Goal: Task Accomplishment & Management: Complete application form

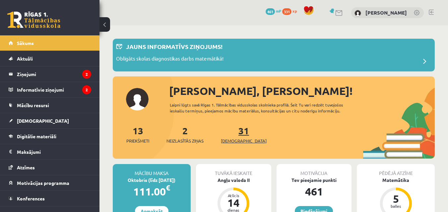
click at [233, 132] on link "31 Ieskaites" at bounding box center [244, 135] width 46 height 20
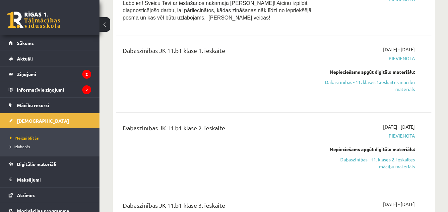
scroll to position [646, 0]
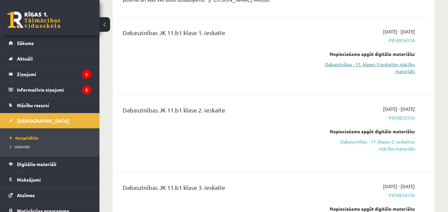
click at [400, 61] on link "Dabaszinības - 11. klases 1.ieskaites mācību materiāls" at bounding box center [369, 68] width 91 height 14
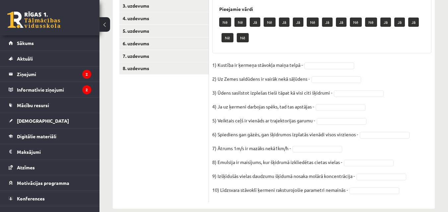
scroll to position [145, 0]
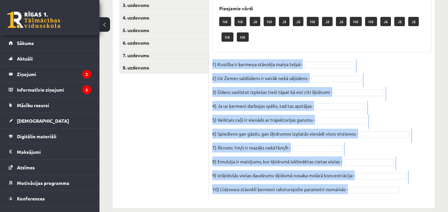
drag, startPoint x: 210, startPoint y: 63, endPoint x: 355, endPoint y: 195, distance: 195.4
click at [355, 195] on div "10p Apstiprini vai noliedz apgalvojuma patiesumu! Pieejamie vārdi Nē Nē Jā Nē J…" at bounding box center [322, 91] width 226 height 221
copy fieldset "1) Kustība ir ķermeņa stāvokļa maiņa telpā - 2) Uz Zemes saldūdens ir vairāk ne…"
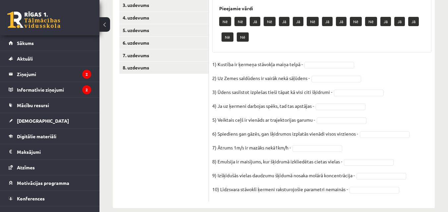
click at [180, 113] on ul "1. uzdevums 2. uzdevums 3. uzdevums 4. uzdevums 5. uzdevums 6. uzdevums 7. uzde…" at bounding box center [163, 88] width 89 height 228
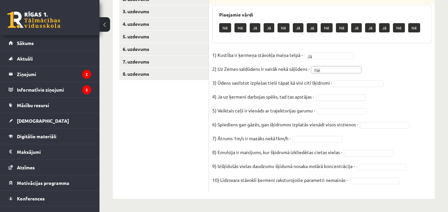
scroll to position [139, 0]
click at [333, 131] on fieldset "1) Kustība ir ķermeņa stāvokļa maiņa telpā - Jā ** 2) Uz Zemes saldūdens ir vai…" at bounding box center [321, 119] width 219 height 139
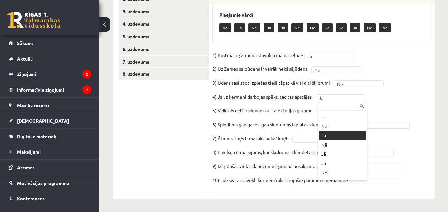
drag, startPoint x: 337, startPoint y: 96, endPoint x: 336, endPoint y: 100, distance: 4.4
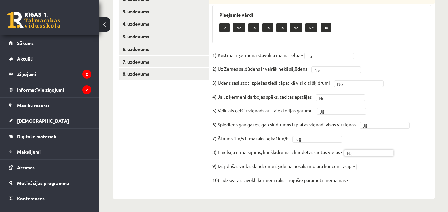
click at [360, 171] on fieldset "1) Kustība ir ķermeņa stāvokļa maiņa telpā - Jā ** 2) Uz Zemes saldūdens ir vai…" at bounding box center [321, 119] width 219 height 139
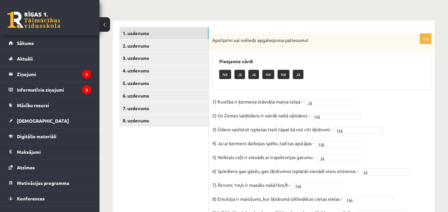
scroll to position [84, 0]
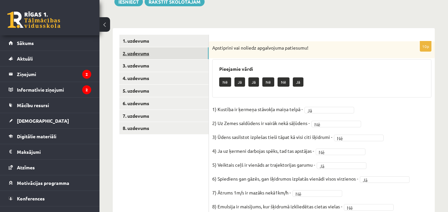
click at [139, 51] on link "2. uzdevums" at bounding box center [163, 53] width 89 height 12
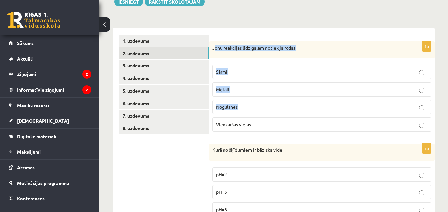
drag, startPoint x: 214, startPoint y: 47, endPoint x: 238, endPoint y: 98, distance: 57.2
click at [238, 98] on div "1p Jonu reakcijas līdz galam notiek ja rodas Sārmi Metāli Nogulsnes Vienkāršas …" at bounding box center [322, 89] width 226 height 96
click at [221, 53] on div "Jonu reakcijas līdz galam notiek ja rodas" at bounding box center [322, 49] width 226 height 17
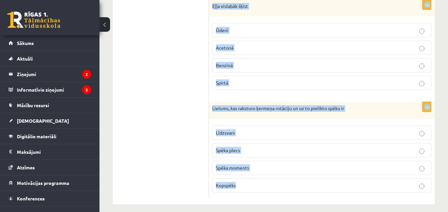
scroll to position [549, 0]
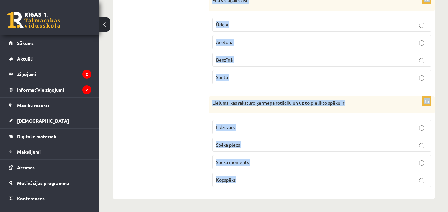
drag, startPoint x: 210, startPoint y: 46, endPoint x: 273, endPoint y: 185, distance: 152.2
copy form "Jonu reakcijas līdz galam notiek ja rodas Sārmi Metāli Nogulsnes Vienkāršas vie…"
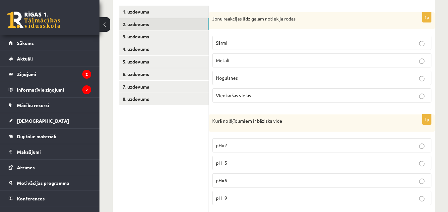
scroll to position [112, 0]
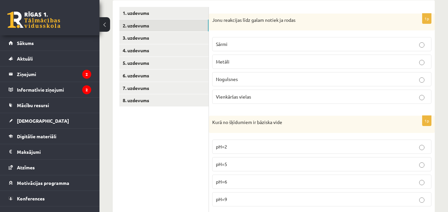
click at [403, 78] on p "Nogulsnes" at bounding box center [322, 79] width 212 height 7
click at [246, 204] on label "pH=9" at bounding box center [321, 200] width 219 height 14
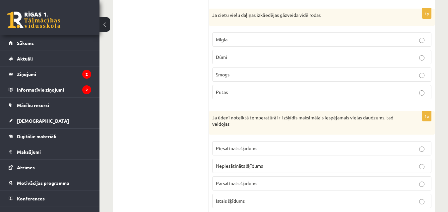
scroll to position [325, 0]
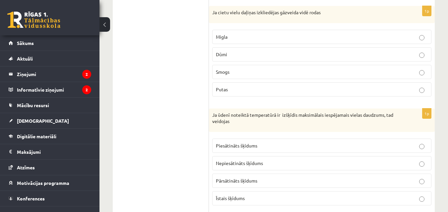
click at [233, 53] on p "Dūmi" at bounding box center [322, 54] width 212 height 7
click at [249, 147] on span "Piesātināts šķīdums" at bounding box center [236, 146] width 41 height 6
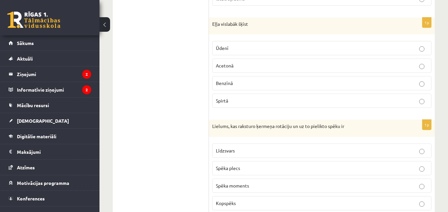
scroll to position [545, 0]
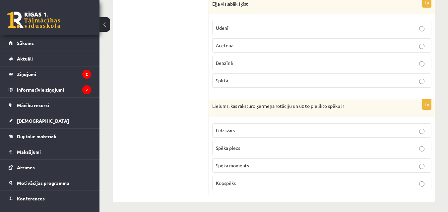
click at [224, 64] on span "Benzīnā" at bounding box center [224, 63] width 17 height 6
click at [252, 169] on p "Spēka moments" at bounding box center [322, 165] width 212 height 7
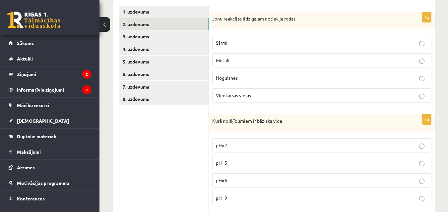
scroll to position [107, 0]
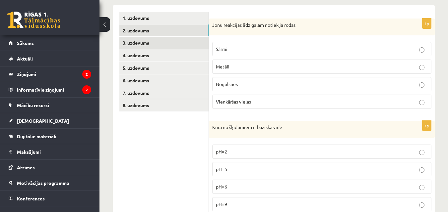
click at [143, 43] on link "3. uzdevums" at bounding box center [163, 43] width 89 height 12
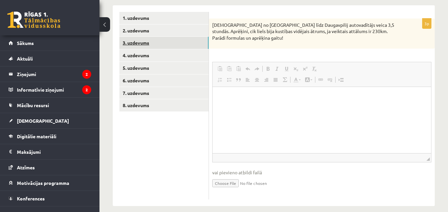
scroll to position [0, 0]
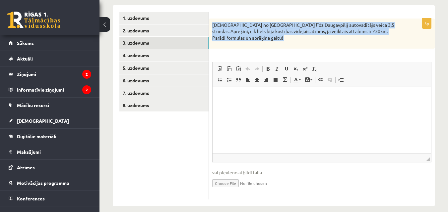
drag, startPoint x: 210, startPoint y: 21, endPoint x: 233, endPoint y: 51, distance: 37.9
click at [233, 51] on div "3p Attālumu no Rīgas līdz Daugavpilij autovadītājs veica 3,5 stundās. Aprēķini,…" at bounding box center [322, 109] width 226 height 181
copy div "Attālumu no Rīgas līdz Daugavpilij autovadītājs veica 3,5 stundās. Aprēķini, ci…"
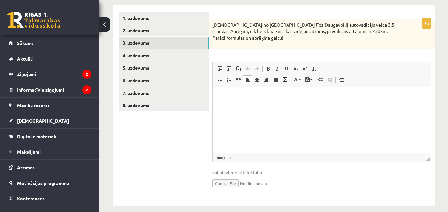
click at [225, 92] on html at bounding box center [321, 97] width 218 height 20
drag, startPoint x: 225, startPoint y: 92, endPoint x: 221, endPoint y: 97, distance: 6.0
click at [221, 97] on p "Визуальный текстовый редактор, wiswyg-editor-user-answer-47024847062360" at bounding box center [321, 96] width 205 height 7
drag, startPoint x: 218, startPoint y: 94, endPoint x: 216, endPoint y: 104, distance: 10.1
click at [216, 104] on html at bounding box center [321, 97] width 218 height 20
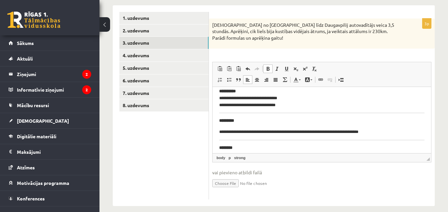
scroll to position [99, 0]
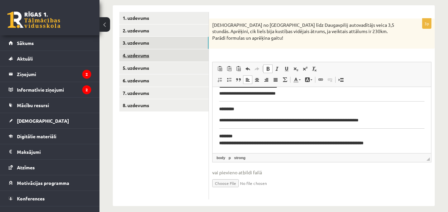
click at [134, 57] on link "4. uzdevums" at bounding box center [163, 55] width 89 height 12
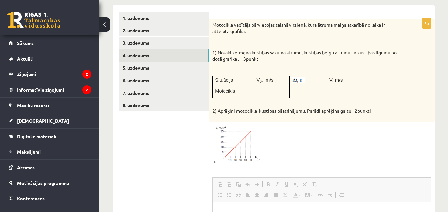
scroll to position [0, 0]
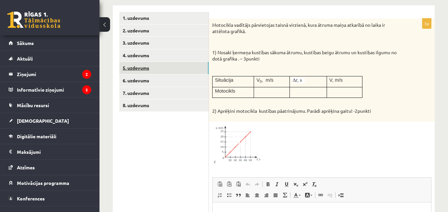
click at [175, 69] on link "5. uzdevums" at bounding box center [163, 68] width 89 height 12
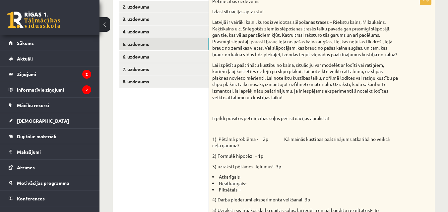
scroll to position [134, 0]
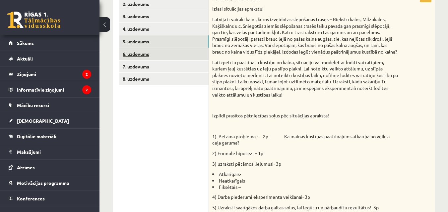
click at [162, 52] on link "6. uzdevums" at bounding box center [163, 54] width 89 height 12
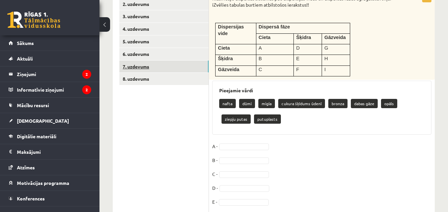
click at [158, 71] on link "7. uzdevums" at bounding box center [163, 67] width 89 height 12
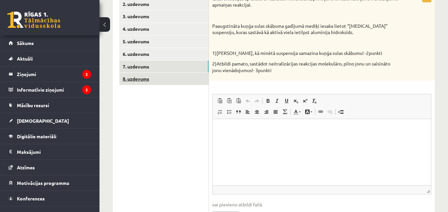
scroll to position [0, 0]
click at [152, 82] on link "8. uzdevums" at bounding box center [163, 79] width 89 height 12
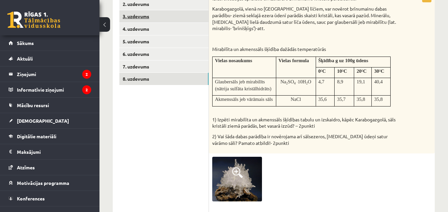
click at [142, 15] on link "3. uzdevums" at bounding box center [163, 16] width 89 height 12
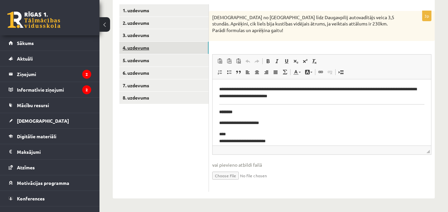
click at [142, 47] on link "4. uzdevums" at bounding box center [163, 48] width 89 height 12
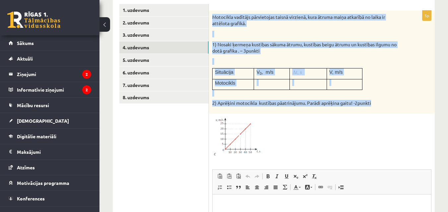
drag, startPoint x: 211, startPoint y: 17, endPoint x: 396, endPoint y: 106, distance: 204.7
click at [396, 106] on div "Motocikla vadītājs pārvietojas taisnā virzienā, kura ātruma maiņa atkarībā no l…" at bounding box center [322, 62] width 226 height 103
copy div "Motocikla vadītājs pārvietojas taisnā virzienā, kura ātruma maiņa atkarībā no l…"
click at [239, 136] on span at bounding box center [237, 133] width 11 height 11
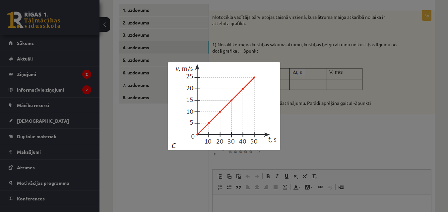
click at [330, 133] on div at bounding box center [224, 106] width 448 height 212
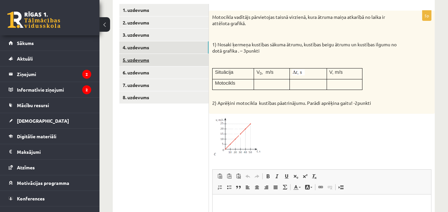
click at [159, 61] on link "5. uzdevums" at bounding box center [163, 60] width 89 height 12
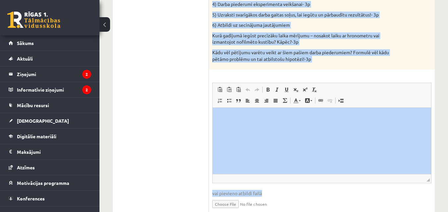
scroll to position [328, 0]
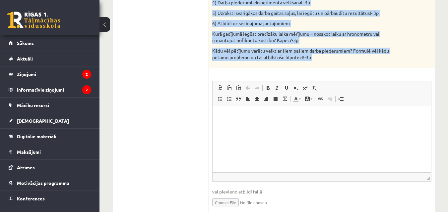
drag, startPoint x: 211, startPoint y: 14, endPoint x: 277, endPoint y: 78, distance: 91.9
click at [277, 78] on div "18p Pētniecības uzdevums Izlasi situācijas aprakstu! Latvijā ir vairāki kalni, …" at bounding box center [322, 8] width 226 height 422
copy div "Pētniecības uzdevums Izlasi situācijas aprakstu! Latvijā ir vairāki kalni, kuro…"
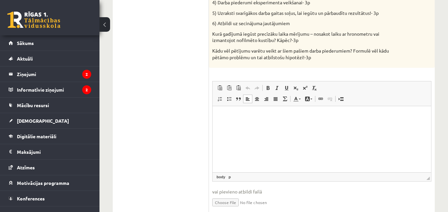
click at [223, 115] on p "Визуальный текстовый редактор, wiswyg-editor-user-answer-47024807580760" at bounding box center [321, 116] width 205 height 7
click at [228, 126] on span "Вставить" at bounding box center [226, 126] width 5 height 5
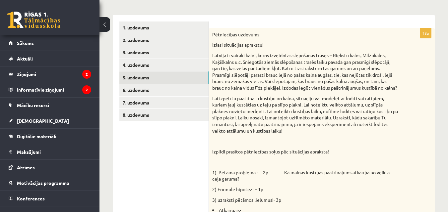
scroll to position [96, 0]
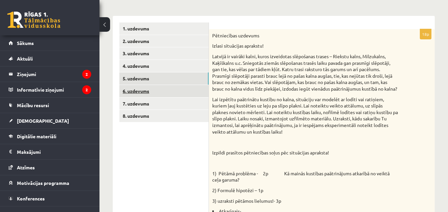
click at [150, 97] on link "6. uzdevums" at bounding box center [163, 91] width 89 height 12
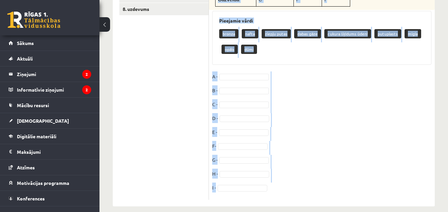
scroll to position [212, 0]
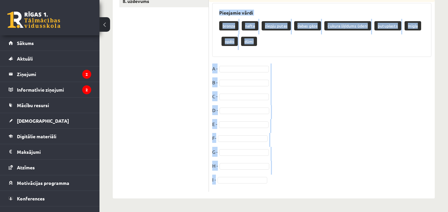
drag, startPoint x: 211, startPoint y: 73, endPoint x: 283, endPoint y: 200, distance: 146.1
click at [283, 202] on div "**********" at bounding box center [273, 13] width 348 height 398
copy div "Klasificēju dispersās sistēmas pēc dispersijas vides un dispersās fāzes agregāt…"
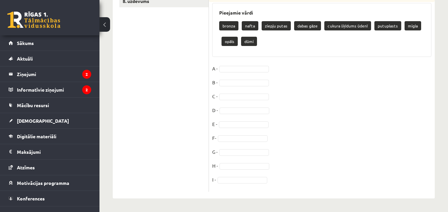
click at [142, 68] on ul "1. uzdevums 2. uzdevums 3. uzdevums 4. uzdevums 5. uzdevums 6. uzdevums 7. uzde…" at bounding box center [163, 50] width 89 height 285
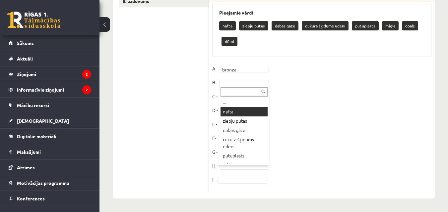
scroll to position [196, 0]
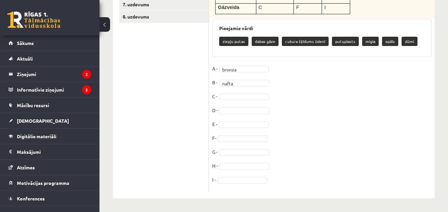
click at [234, 91] on fieldset "A - bronza ****** B - nafta ***** C - D - E - F- G - H - I -" at bounding box center [321, 126] width 219 height 125
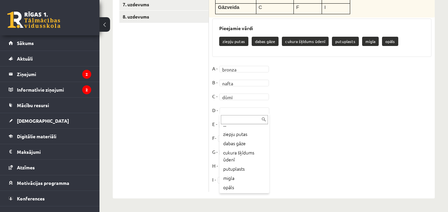
scroll to position [6, 0]
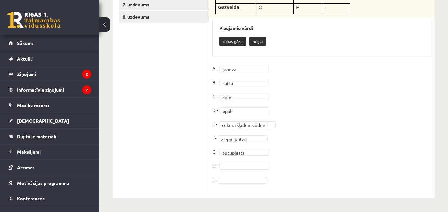
click at [231, 170] on fieldset "**********" at bounding box center [321, 126] width 219 height 125
click at [235, 184] on fieldset "**********" at bounding box center [321, 126] width 219 height 125
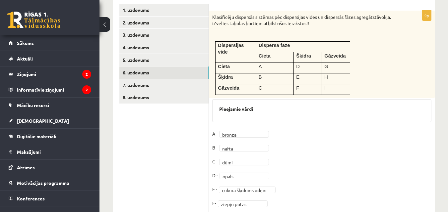
scroll to position [114, 0]
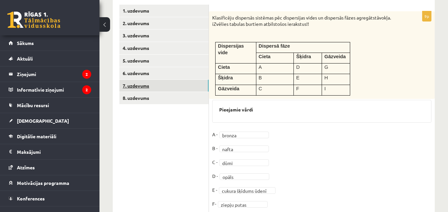
click at [146, 86] on link "7. uzdevums" at bounding box center [163, 86] width 89 height 12
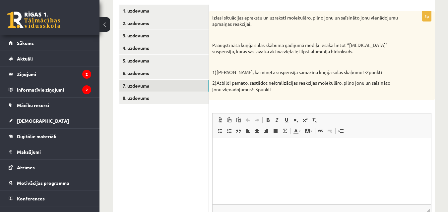
scroll to position [0, 0]
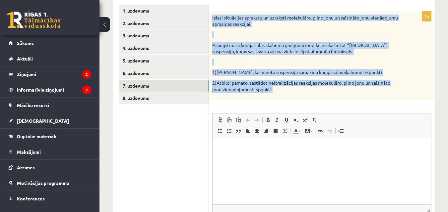
drag, startPoint x: 212, startPoint y: 14, endPoint x: 269, endPoint y: 108, distance: 109.8
click at [269, 108] on div "5p Izlasi situācijas aprakstu un uzraksti molekulāro, pilno jonu un saīsināto j…" at bounding box center [322, 131] width 226 height 240
copy div "Izlasi situācijas aprakstu un uzraksti molekulāro, pilno jonu un saīsināto jonu…"
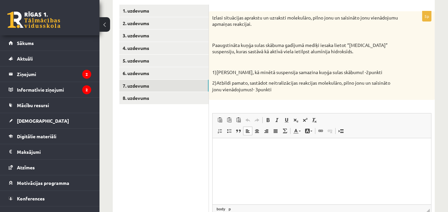
click at [234, 144] on html at bounding box center [321, 149] width 218 height 20
drag, startPoint x: 234, startPoint y: 144, endPoint x: 218, endPoint y: 161, distance: 23.4
click at [218, 159] on html at bounding box center [321, 149] width 218 height 20
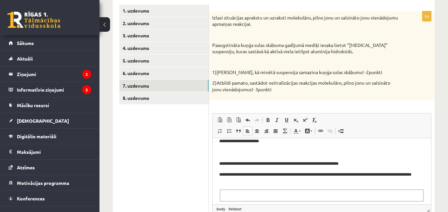
scroll to position [47, 0]
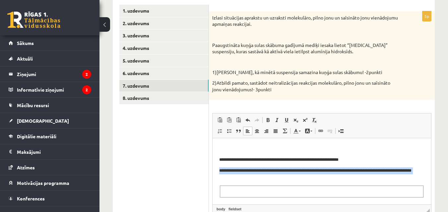
drag, startPoint x: 425, startPoint y: 182, endPoint x: 422, endPoint y: 162, distance: 20.1
click at [422, 162] on html "**********" at bounding box center [321, 147] width 218 height 113
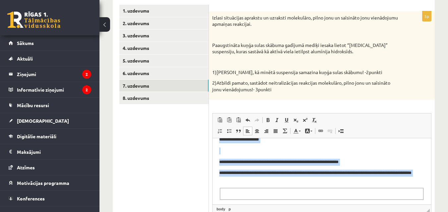
scroll to position [174, 0]
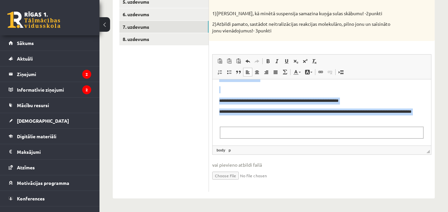
drag, startPoint x: 218, startPoint y: 88, endPoint x: 302, endPoint y: 223, distance: 159.0
click at [302, 146] on html "**********" at bounding box center [321, 88] width 218 height 113
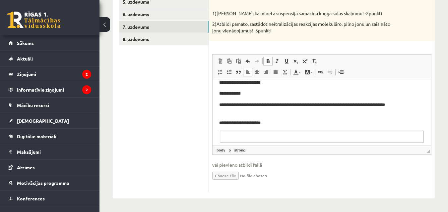
scroll to position [25, 0]
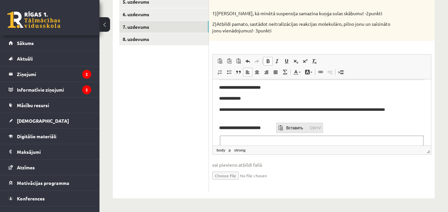
click at [286, 129] on span "Вставить" at bounding box center [296, 128] width 24 height 10
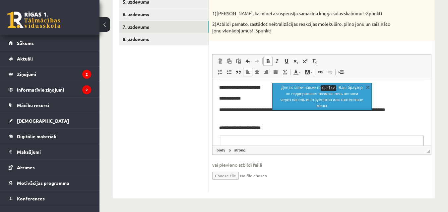
scroll to position [38, 0]
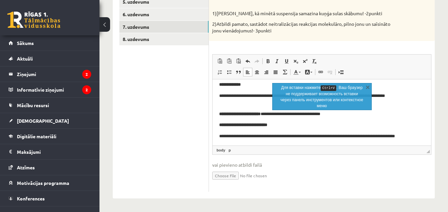
click at [354, 136] on p "**********" at bounding box center [319, 140] width 200 height 14
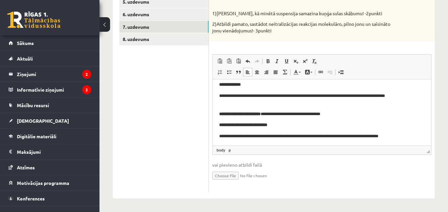
click at [293, 137] on p "**********" at bounding box center [319, 140] width 200 height 14
click at [346, 95] on p "**********" at bounding box center [319, 100] width 200 height 14
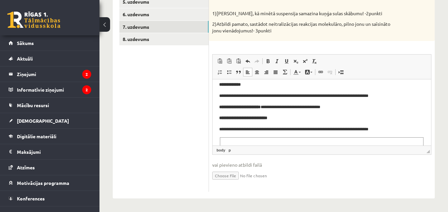
click at [290, 95] on p "**********" at bounding box center [319, 96] width 200 height 7
click at [170, 34] on link "8. uzdevums" at bounding box center [163, 39] width 89 height 12
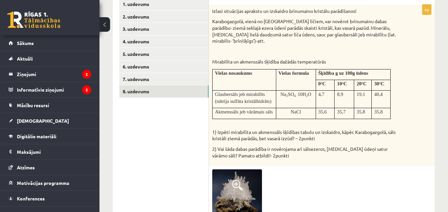
scroll to position [119, 0]
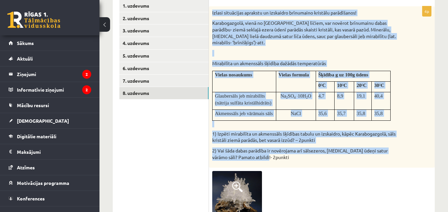
drag, startPoint x: 212, startPoint y: 12, endPoint x: 278, endPoint y: 163, distance: 164.9
click at [285, 167] on div "Izlasi situācijas aprakstu un izskaidro brīnumaino kristālu parādīšanos! Karabo…" at bounding box center [322, 87] width 226 height 162
copy div "Izlasi situācijas aprakstu un izskaidro brīnumaino kristālu parādīšanos! Karabo…"
click at [309, 159] on p "2) Vai šāda dabas parādība ir novērojama arī sālsezeros, kuru ūdeņi satur vārām…" at bounding box center [305, 154] width 186 height 13
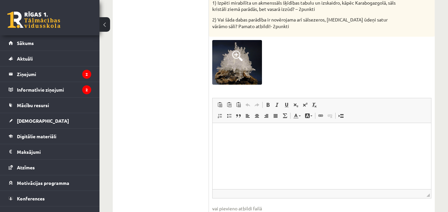
scroll to position [259, 0]
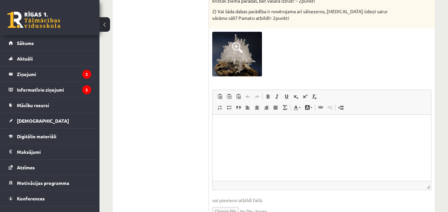
click at [257, 121] on p "Визуальный текстовый редактор, wiswyg-editor-user-answer-47024816874220" at bounding box center [321, 124] width 205 height 7
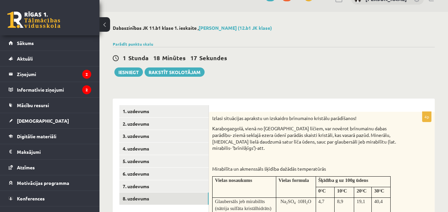
scroll to position [0, 0]
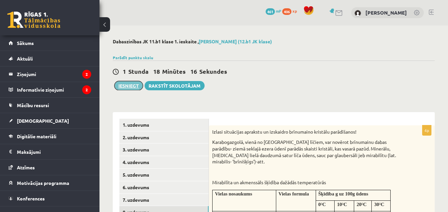
click at [133, 89] on button "Iesniegt" at bounding box center [128, 85] width 28 height 9
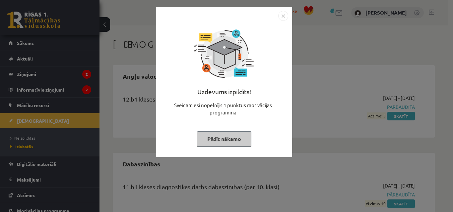
click at [282, 15] on img "Close" at bounding box center [283, 16] width 10 height 10
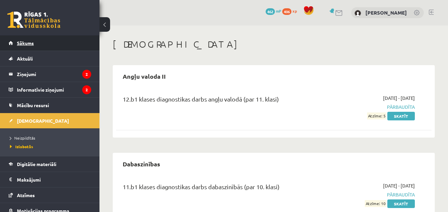
click at [32, 36] on link "Sākums" at bounding box center [50, 42] width 83 height 15
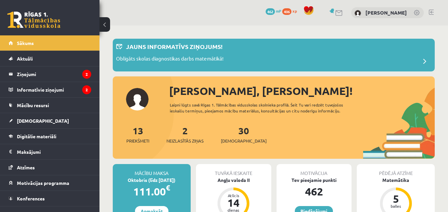
click at [238, 137] on div "30 Ieskaites" at bounding box center [244, 134] width 46 height 21
click at [230, 133] on link "30 Ieskaites" at bounding box center [244, 135] width 46 height 20
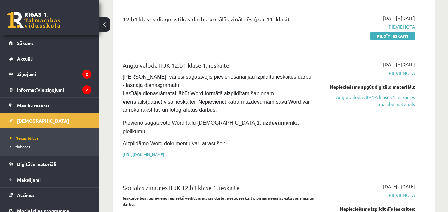
scroll to position [45, 0]
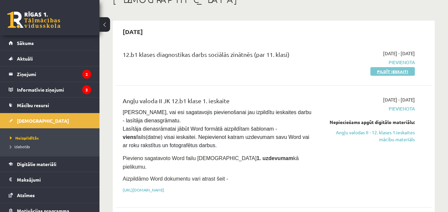
click at [400, 73] on link "Pildīt ieskaiti" at bounding box center [392, 71] width 44 height 9
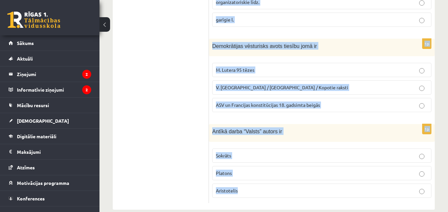
scroll to position [355, 0]
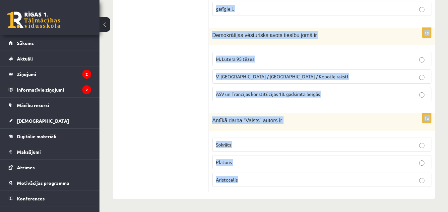
drag, startPoint x: 212, startPoint y: 53, endPoint x: 271, endPoint y: 198, distance: 157.2
copy form "Ideoloģija ir Likumkrājums sistēmisks uzskatu kopums partijas statūti 1p Sociāl…"
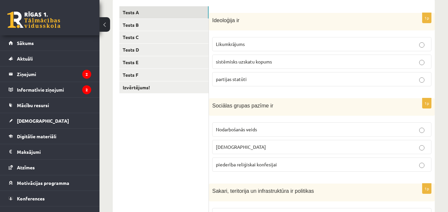
scroll to position [110, 0]
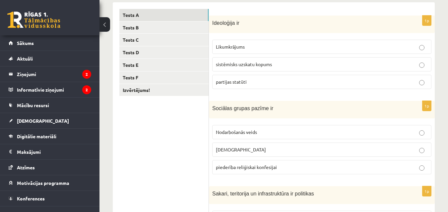
click at [402, 66] on p "sistēmisks uzskatu kopums" at bounding box center [322, 64] width 212 height 7
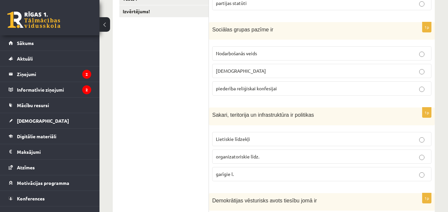
scroll to position [190, 0]
click at [235, 54] on span "Nodarbošanās veids" at bounding box center [236, 53] width 41 height 6
click at [250, 140] on p "Lietiskie līdzekļi" at bounding box center [322, 138] width 212 height 7
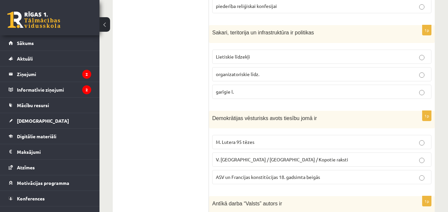
scroll to position [273, 0]
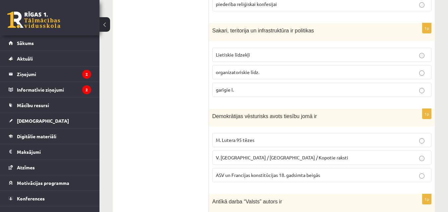
click at [265, 176] on span "ASV un Francijas konstitūcijas 18. gadsimta beigās" at bounding box center [268, 175] width 104 height 6
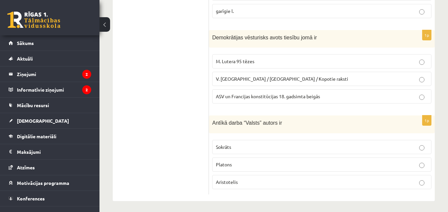
scroll to position [355, 0]
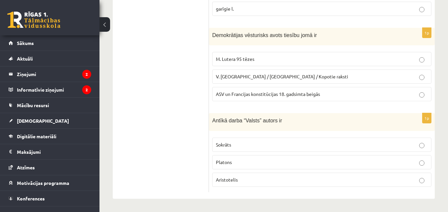
click at [403, 164] on p "Platons" at bounding box center [322, 162] width 212 height 7
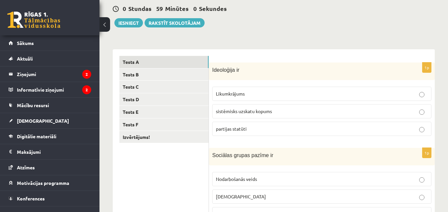
scroll to position [29, 0]
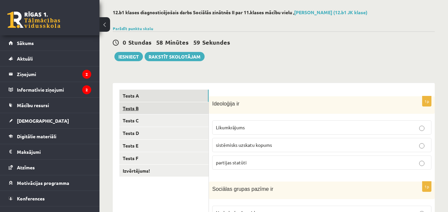
click at [147, 112] on link "Tests B" at bounding box center [163, 108] width 89 height 12
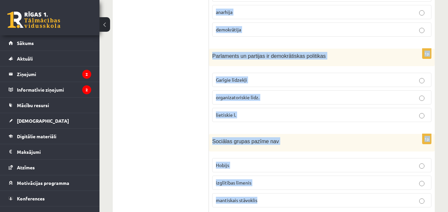
scroll to position [355, 0]
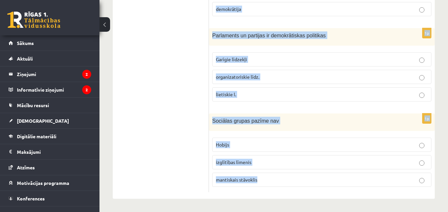
drag, startPoint x: 213, startPoint y: 104, endPoint x: 285, endPoint y: 187, distance: 109.5
copy form "Cilvēktiesību vēsturisks avots ir [DEMOGRAPHIC_DATA] autora [PERSON_NAME] darbi…"
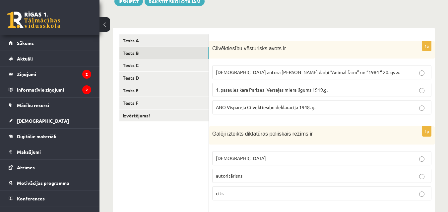
scroll to position [83, 0]
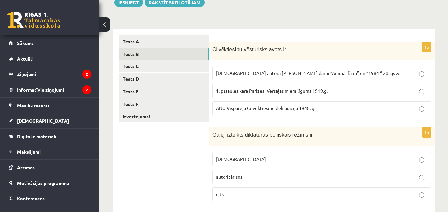
click at [410, 111] on p "ANO Vispārējā Cilvēktiesību deklarācija 1948. g." at bounding box center [322, 108] width 212 height 7
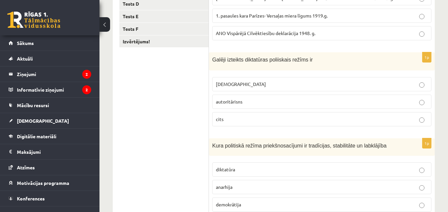
scroll to position [161, 0]
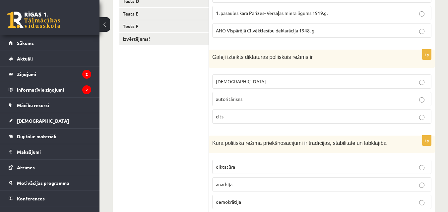
click at [234, 78] on p "[DEMOGRAPHIC_DATA]" at bounding box center [322, 81] width 212 height 7
click at [236, 198] on label "demokrātija" at bounding box center [321, 202] width 219 height 14
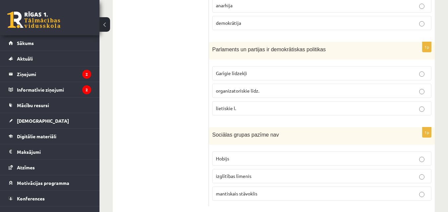
scroll to position [348, 0]
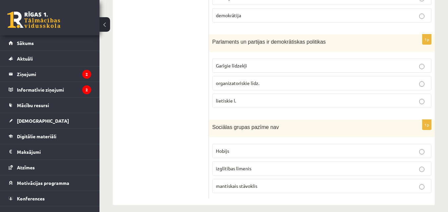
click at [227, 80] on p "organizatoriskie līdz." at bounding box center [322, 83] width 212 height 7
click at [238, 148] on p "Hobijs" at bounding box center [322, 151] width 212 height 7
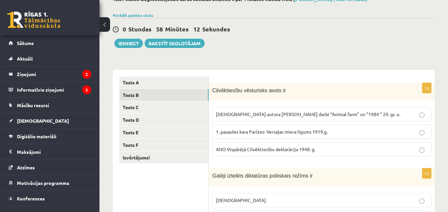
scroll to position [30, 0]
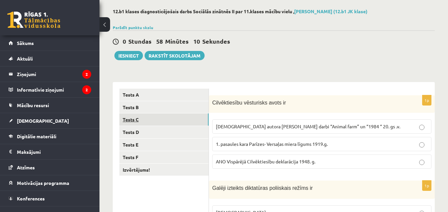
click at [147, 125] on link "Tests C" at bounding box center [163, 120] width 89 height 12
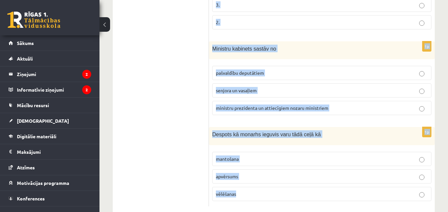
scroll to position [356, 0]
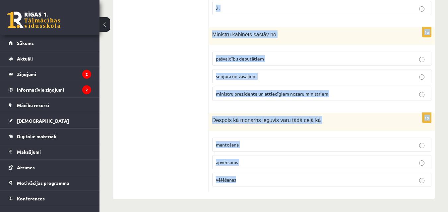
drag, startPoint x: 212, startPoint y: 102, endPoint x: 274, endPoint y: 204, distance: 119.5
copy form "Finanšu oligarhijas redzamākie pārstāvji ir bankas darbinieki turīgi lielīpašni…"
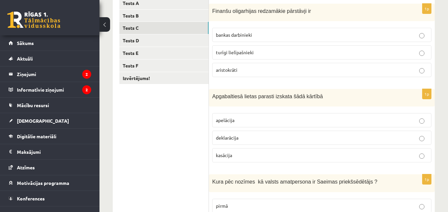
scroll to position [111, 0]
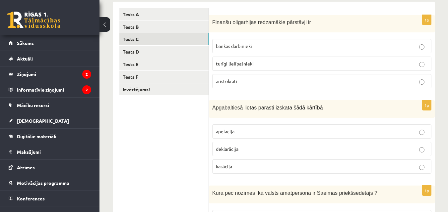
click at [394, 63] on p "turīgi lielīpašnieki" at bounding box center [322, 63] width 212 height 7
click at [355, 127] on label "apelācija" at bounding box center [321, 132] width 219 height 14
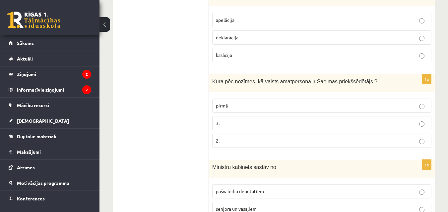
scroll to position [225, 0]
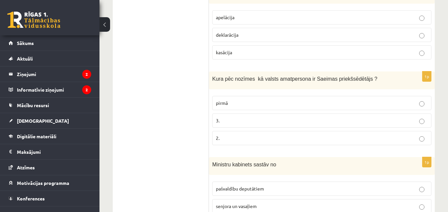
click at [232, 122] on p "3." at bounding box center [322, 120] width 212 height 7
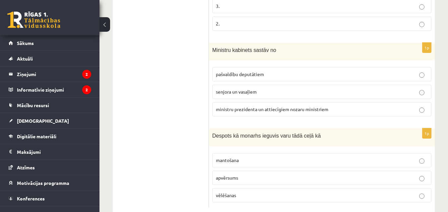
scroll to position [345, 0]
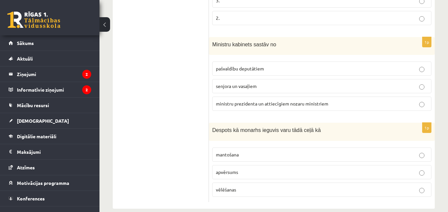
click at [291, 105] on span "ministru prezidenta un attiecīgiem nozaru ministriem" at bounding box center [272, 104] width 112 height 6
click at [214, 170] on label "apvērsums" at bounding box center [321, 172] width 219 height 14
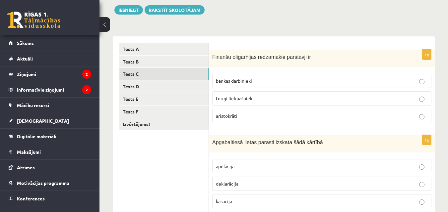
scroll to position [47, 0]
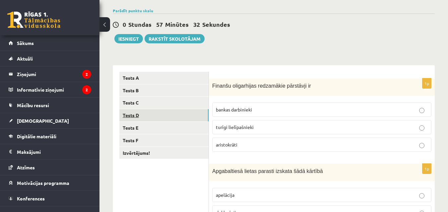
click at [168, 117] on link "Tests D" at bounding box center [163, 115] width 89 height 12
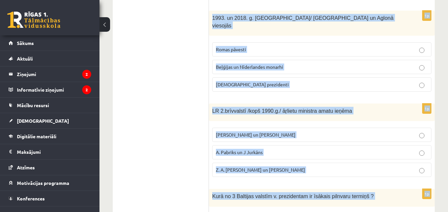
scroll to position [355, 0]
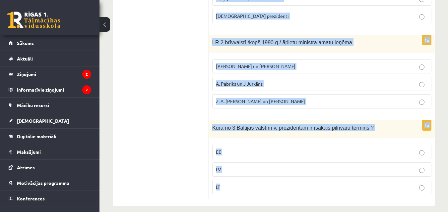
drag, startPoint x: 210, startPoint y: 86, endPoint x: 290, endPoint y: 193, distance: 133.0
copy form "Par Eiroparlamenta deputātiem ir strādājuši vai strādā [PERSON_NAME] un [PERSON…"
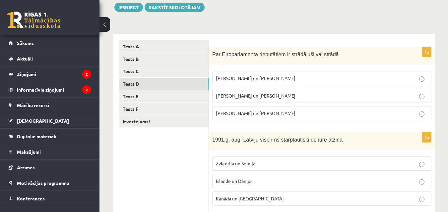
scroll to position [82, 0]
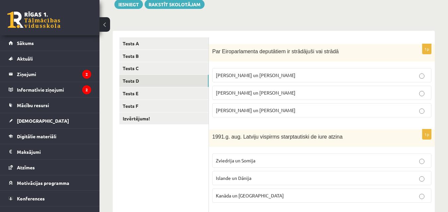
click at [325, 97] on label "[PERSON_NAME] un [PERSON_NAME]" at bounding box center [321, 93] width 219 height 14
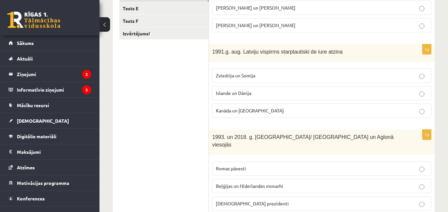
scroll to position [172, 0]
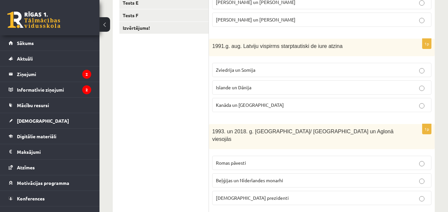
click at [222, 101] on label "Kanāda un [GEOGRAPHIC_DATA]" at bounding box center [321, 105] width 219 height 14
click at [226, 160] on span "Romas pāvesti" at bounding box center [231, 163] width 30 height 6
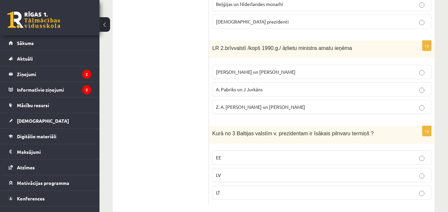
scroll to position [355, 0]
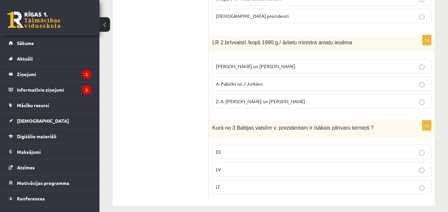
click at [236, 184] on p "LT" at bounding box center [322, 187] width 212 height 7
click at [249, 81] on span "A. Pabriks un J Jurkāns" at bounding box center [239, 84] width 47 height 6
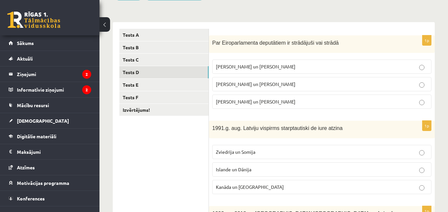
scroll to position [57, 0]
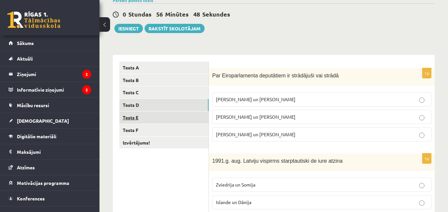
click at [177, 116] on link "Tests E" at bounding box center [163, 118] width 89 height 12
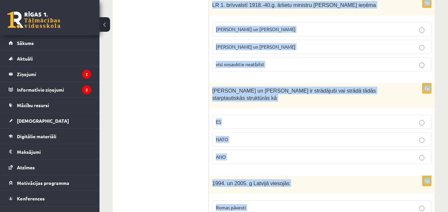
scroll to position [355, 0]
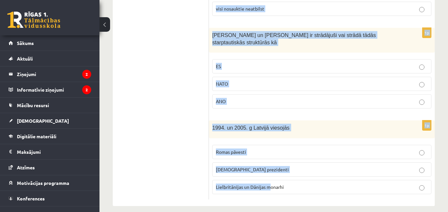
drag, startPoint x: 216, startPoint y: 77, endPoint x: 272, endPoint y: 210, distance: 144.2
click at [267, 184] on span "Lielbritānijas un Dānijas monarhi" at bounding box center [250, 187] width 68 height 6
drag, startPoint x: 193, startPoint y: 173, endPoint x: 298, endPoint y: 189, distance: 106.0
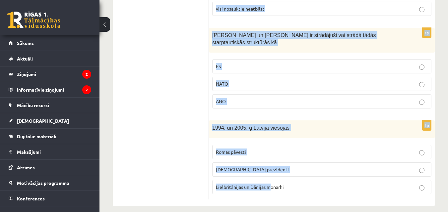
copy div "Izvērtējums! 1p Par ES augstām amatpersonām ir strādājuši vai strādā [PERSON_NA…"
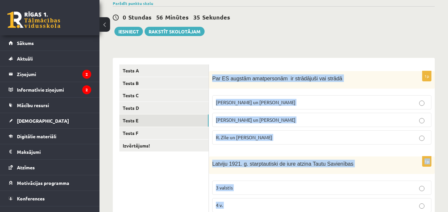
scroll to position [26, 0]
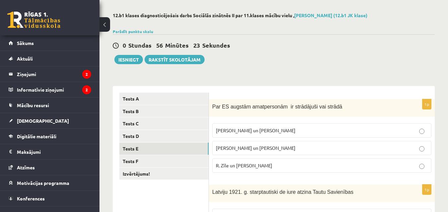
click at [249, 167] on span "R. Zīle un [PERSON_NAME]" at bounding box center [244, 166] width 56 height 6
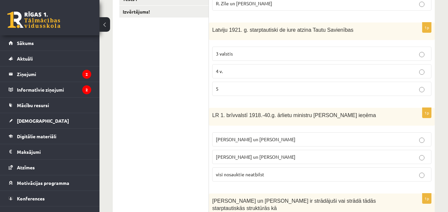
scroll to position [189, 0]
click at [334, 72] on p "4 v." at bounding box center [322, 70] width 212 height 7
click at [248, 141] on span "[PERSON_NAME] un [PERSON_NAME]" at bounding box center [256, 139] width 80 height 6
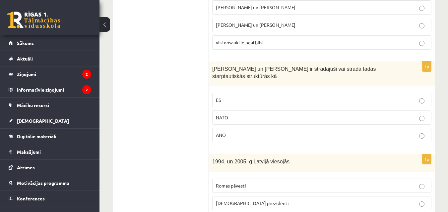
scroll to position [355, 0]
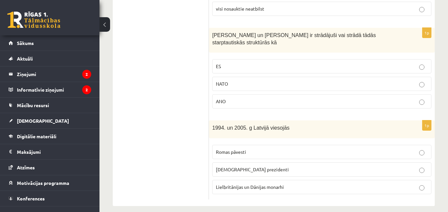
click at [233, 63] on p "ES" at bounding box center [322, 66] width 212 height 7
click at [243, 149] on span "Romas pāvesti" at bounding box center [231, 152] width 30 height 6
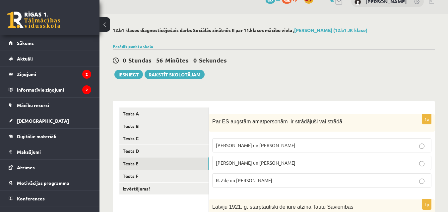
scroll to position [2, 0]
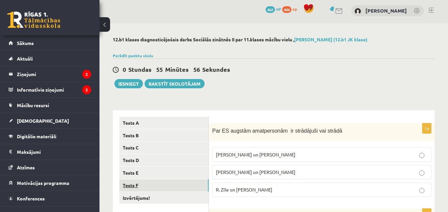
click at [167, 189] on link "Tests F" at bounding box center [163, 186] width 89 height 12
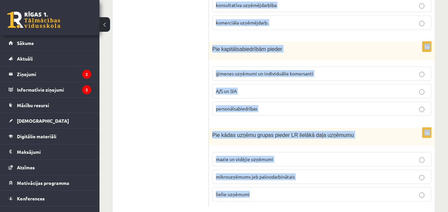
scroll to position [364, 0]
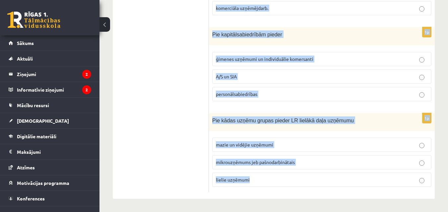
drag, startPoint x: 212, startPoint y: 20, endPoint x: 285, endPoint y: 186, distance: 180.7
copy form "SIA dibinātājs atbild un riskē ar savu peļņas daļu visu savu īpašumu uzņēmumā i…"
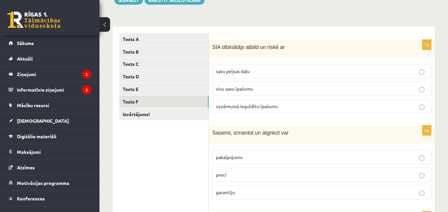
scroll to position [74, 0]
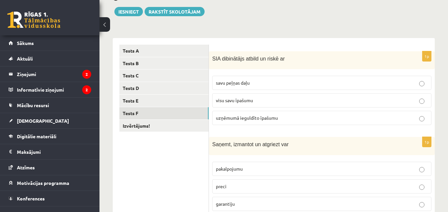
click at [397, 114] on label "uzņēmumā ieguldīto īpašumu" at bounding box center [321, 118] width 219 height 14
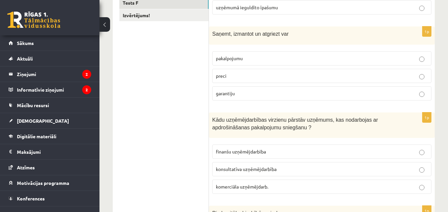
scroll to position [196, 0]
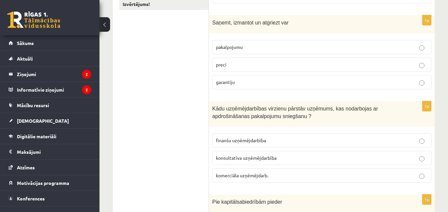
click at [312, 45] on p "pakalpojumu" at bounding box center [322, 47] width 212 height 7
click at [281, 143] on p "finanšu uzņēmējdarbība" at bounding box center [322, 140] width 212 height 7
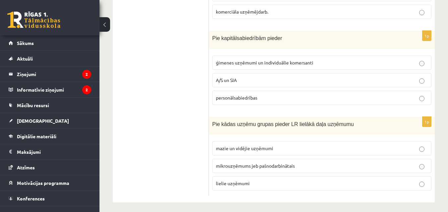
scroll to position [361, 0]
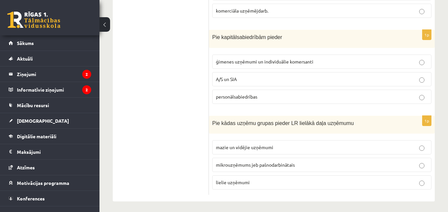
click at [414, 81] on p "A/S un SIA" at bounding box center [322, 79] width 212 height 7
click at [352, 141] on label "mazie un vidējie uzņēmumi" at bounding box center [321, 147] width 219 height 14
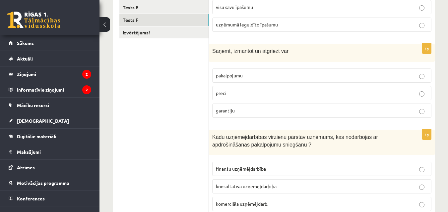
scroll to position [167, 0]
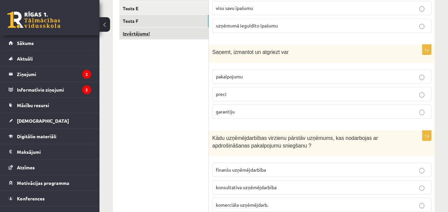
click at [181, 37] on link "Izvērtējums!" at bounding box center [163, 34] width 89 height 12
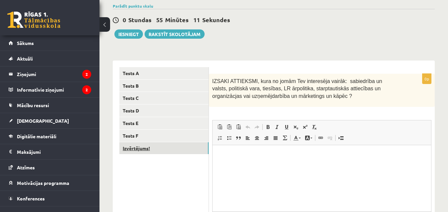
scroll to position [0, 0]
click at [217, 165] on html at bounding box center [321, 155] width 218 height 20
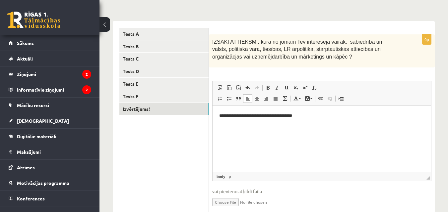
scroll to position [73, 0]
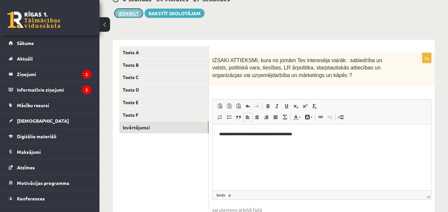
click at [131, 18] on button "Iesniegt" at bounding box center [128, 13] width 28 height 9
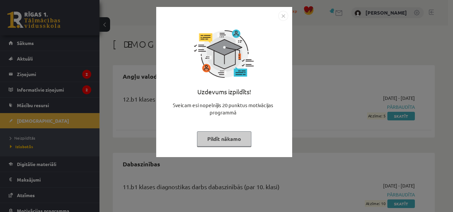
click at [282, 16] on img "Close" at bounding box center [283, 16] width 10 height 10
